Goal: Obtain resource: Download file/media

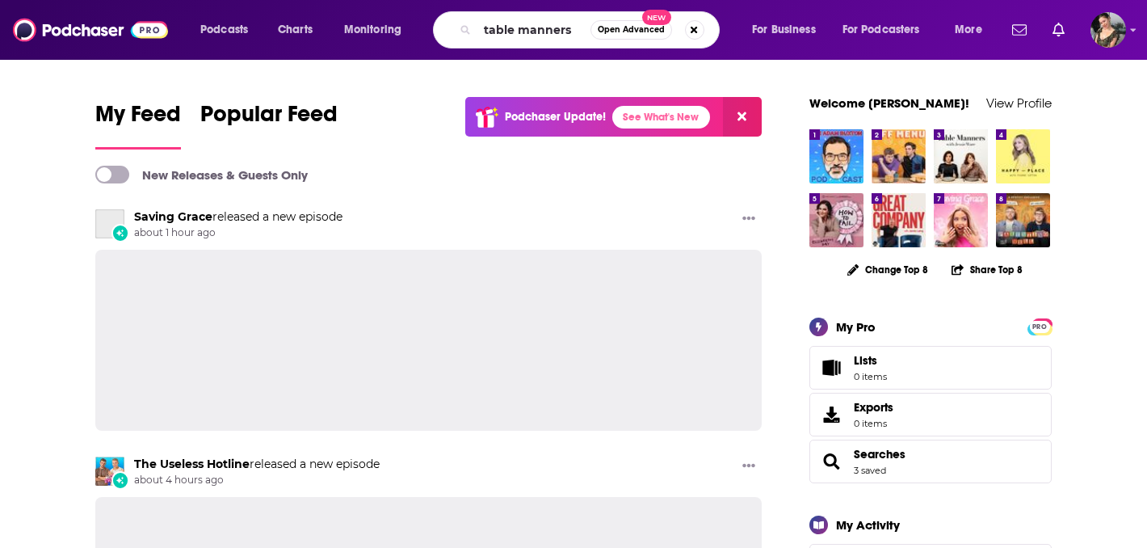
type input "table manners"
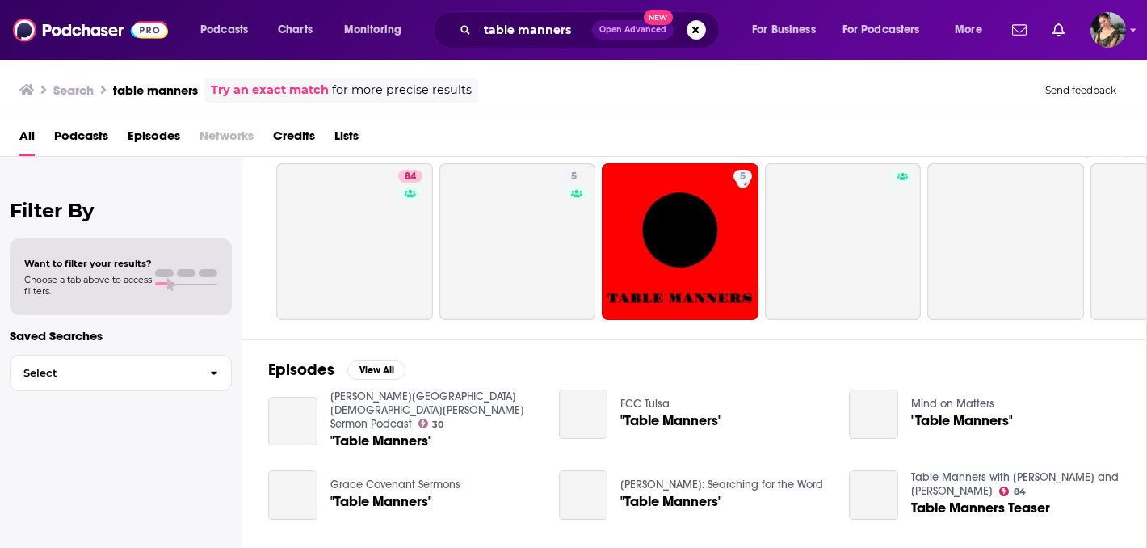
scroll to position [62, 0]
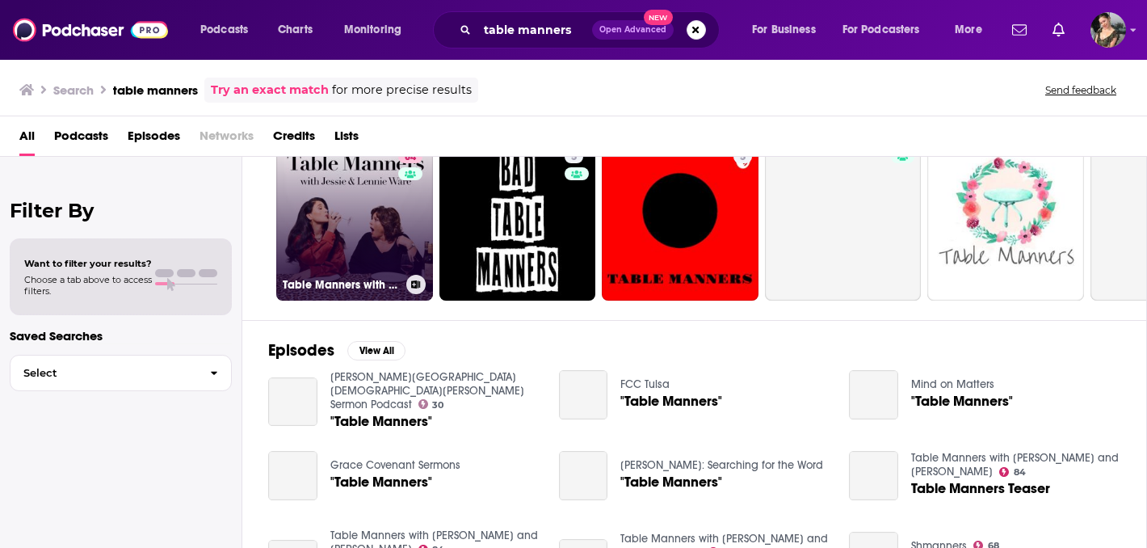
click at [396, 250] on link "84 Table Manners with [PERSON_NAME] and [PERSON_NAME]" at bounding box center [354, 222] width 157 height 157
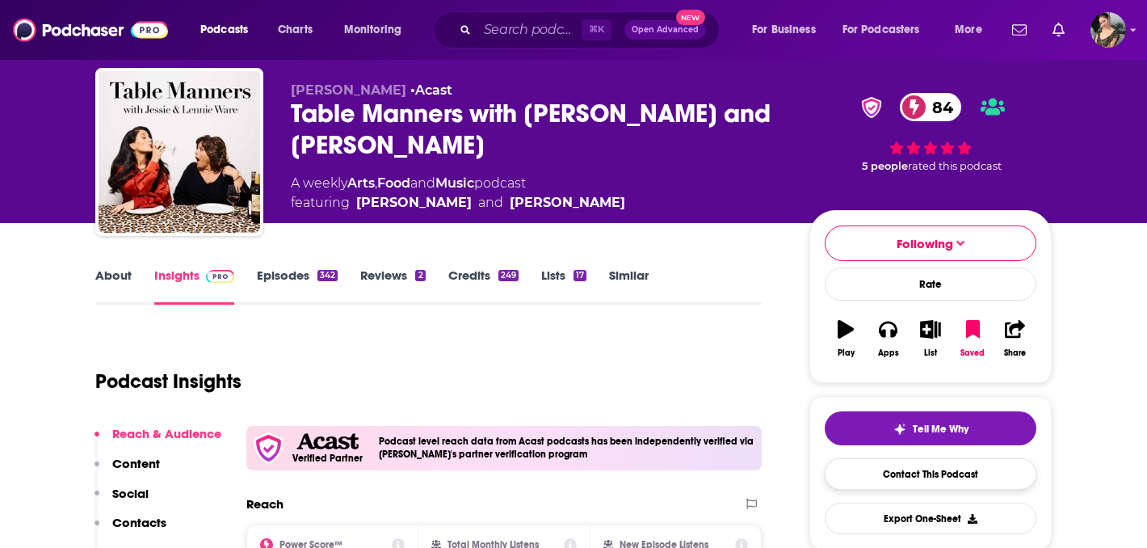
scroll to position [72, 0]
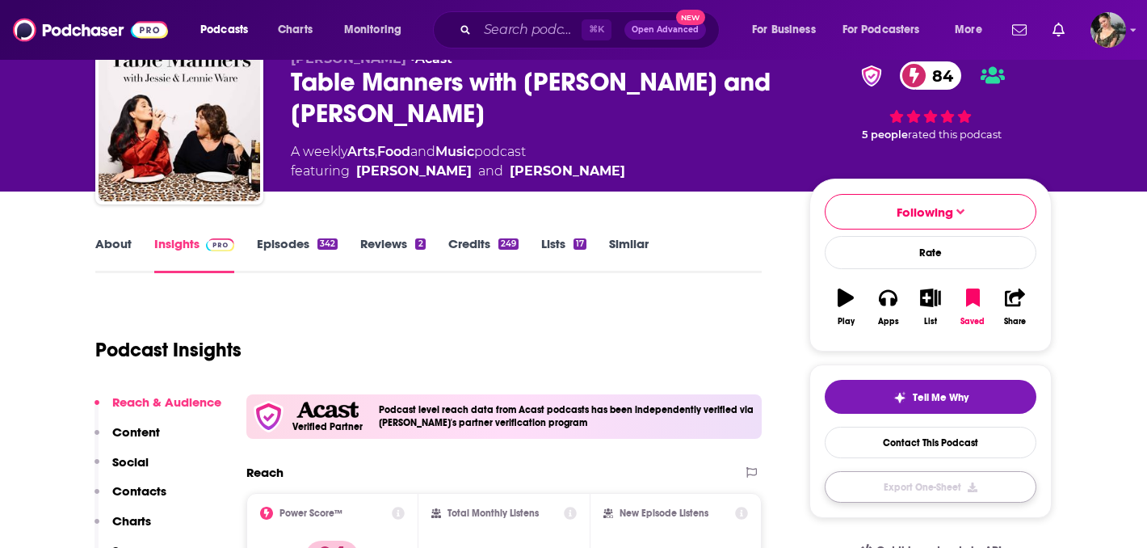
click at [918, 489] on button "Export One-Sheet" at bounding box center [931, 487] width 212 height 32
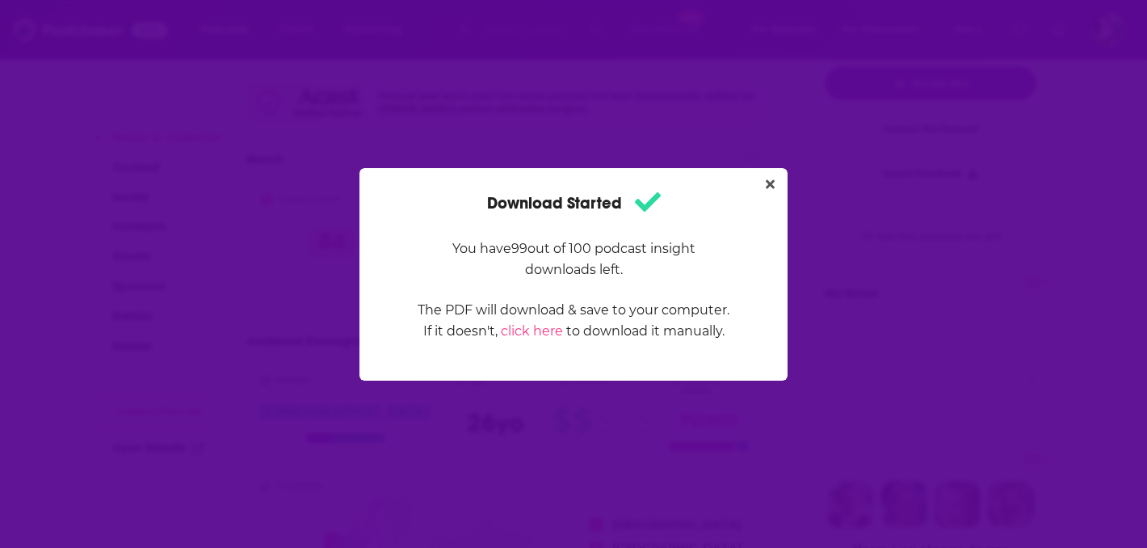
scroll to position [0, 0]
